Goal: Find specific page/section

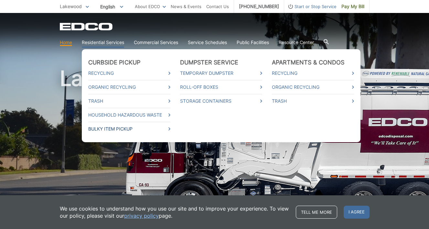
click at [119, 131] on link "Bulky Item Pickup" at bounding box center [129, 128] width 82 height 7
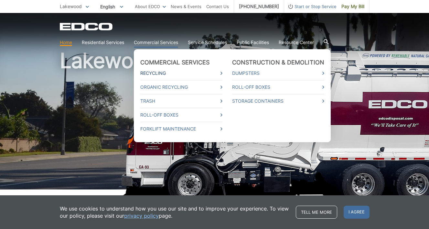
scroll to position [18, 0]
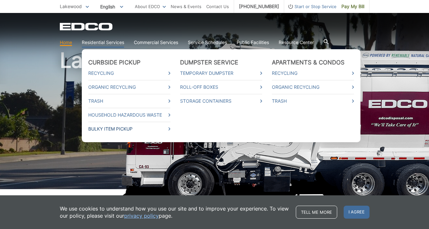
click at [171, 128] on icon at bounding box center [170, 128] width 2 height 3
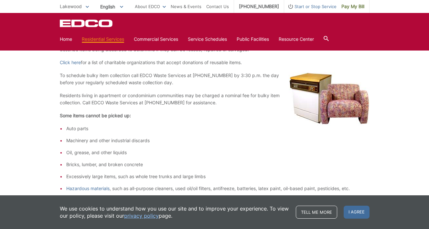
scroll to position [174, 0]
